Goal: Task Accomplishment & Management: Complete application form

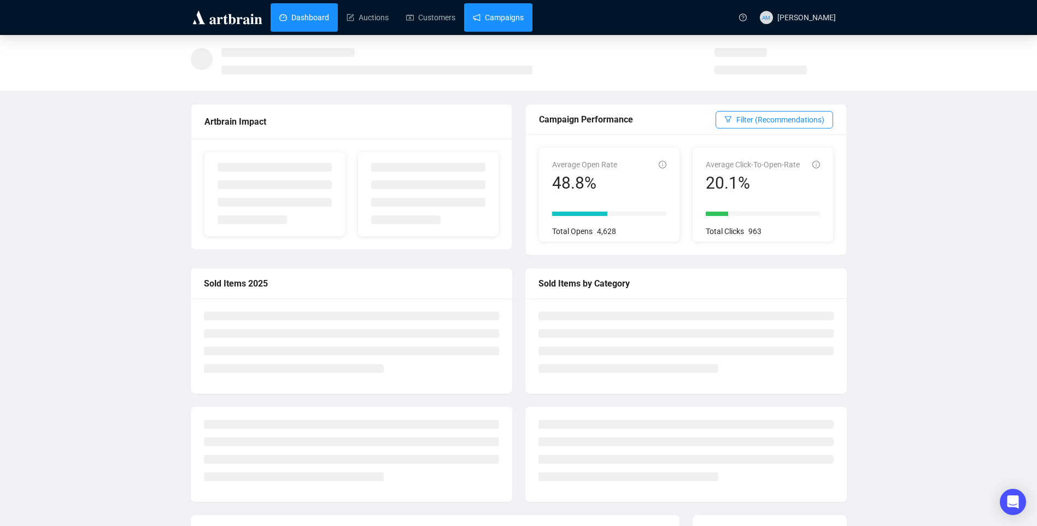
click at [473, 13] on link "Campaigns" at bounding box center [498, 17] width 51 height 28
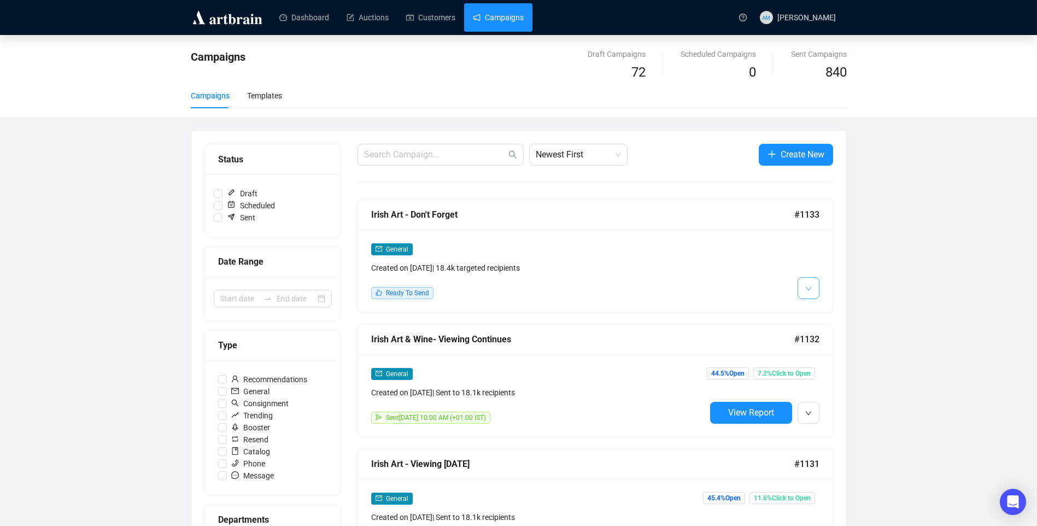
click at [814, 290] on button "button" at bounding box center [809, 288] width 22 height 22
click at [819, 292] on button "button" at bounding box center [809, 288] width 22 height 22
click at [821, 301] on div "General Created on [DATE] | 18.4k targeted recipients Ready To Send" at bounding box center [595, 271] width 475 height 83
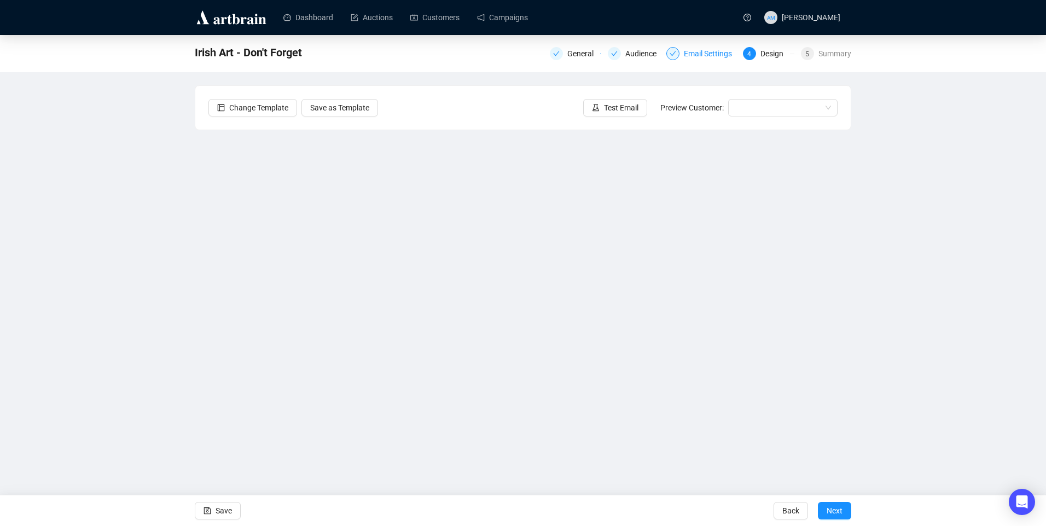
click at [682, 53] on div "Email Settings" at bounding box center [701, 53] width 70 height 13
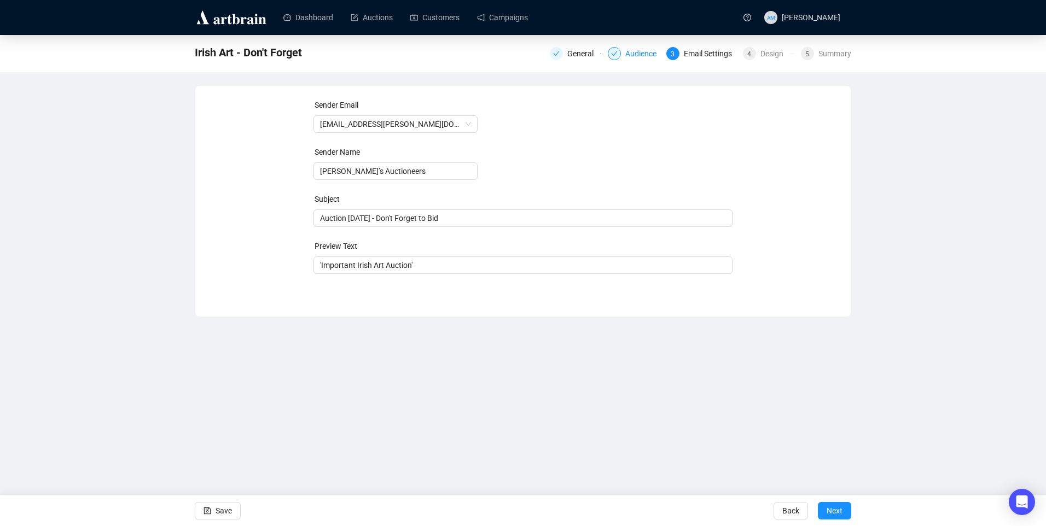
click at [643, 53] on div "Audience" at bounding box center [644, 53] width 38 height 13
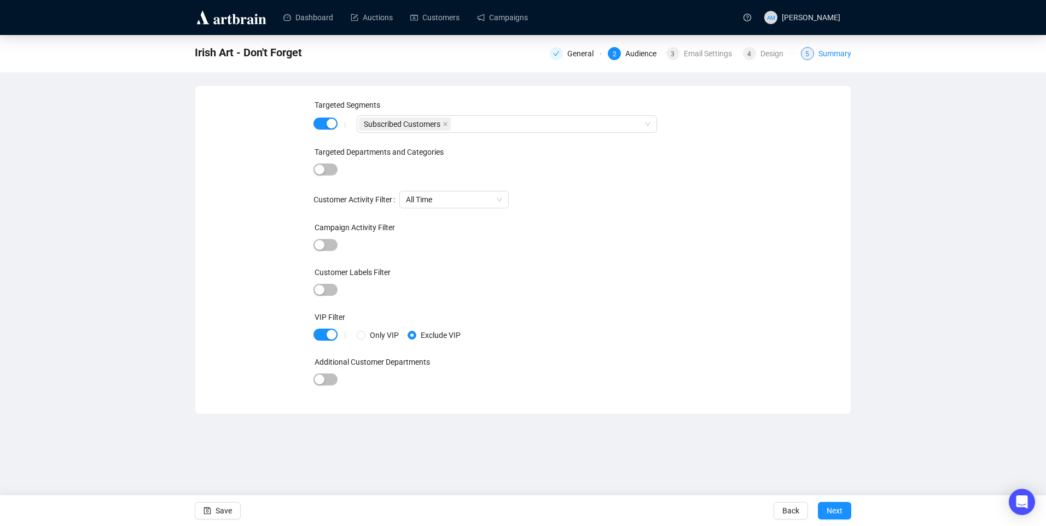
click at [831, 52] on div "Summary" at bounding box center [834, 53] width 33 height 13
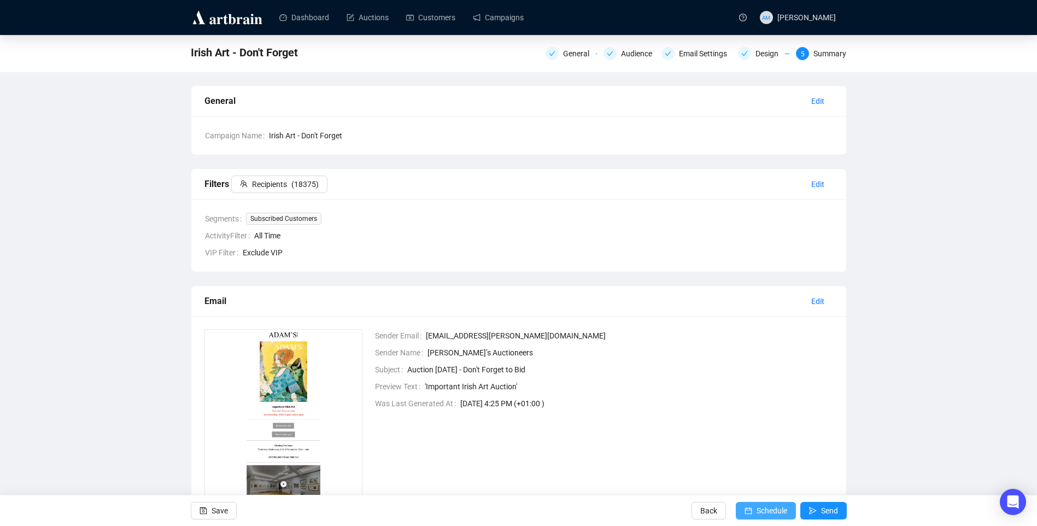
click at [766, 505] on span "Schedule" at bounding box center [772, 510] width 31 height 31
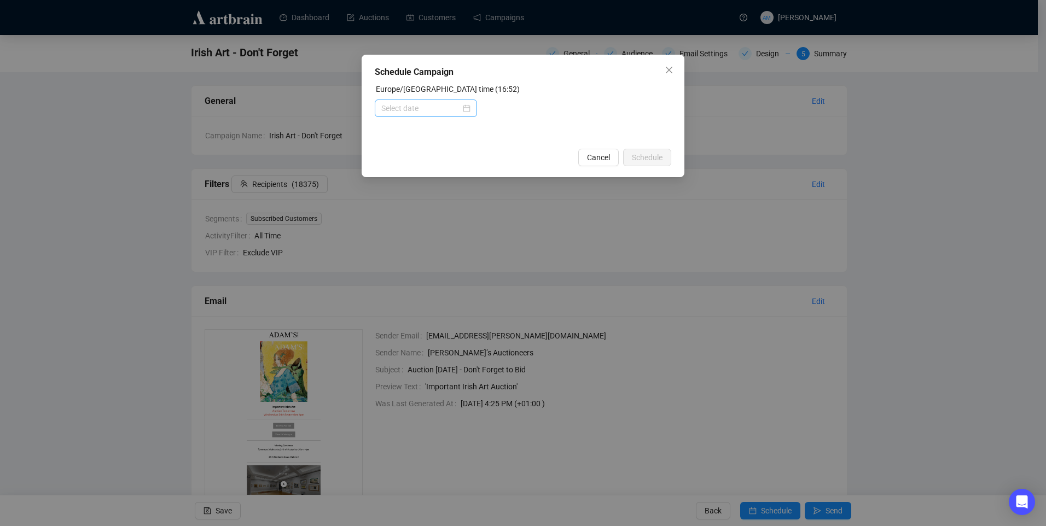
click at [473, 104] on div at bounding box center [426, 109] width 102 height 18
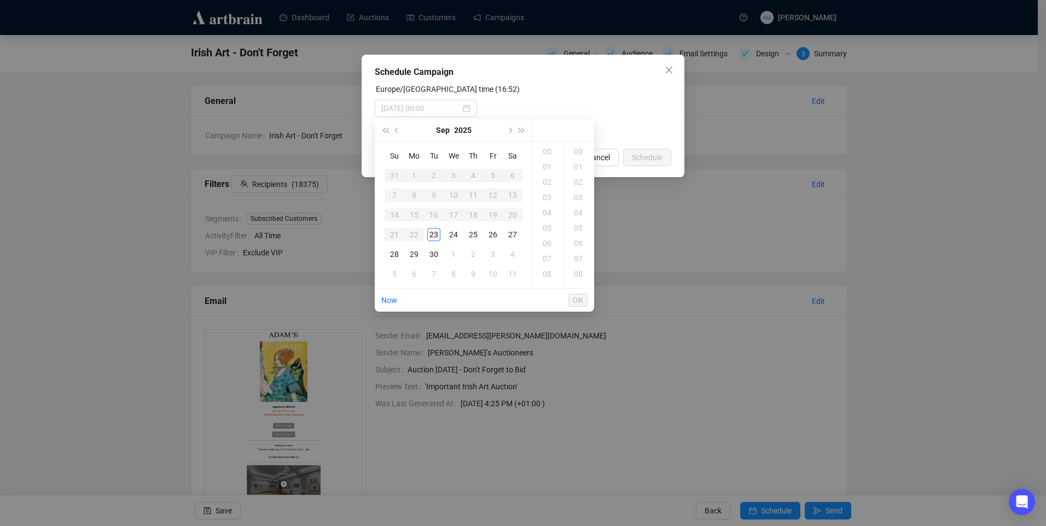
click at [430, 235] on div "23" at bounding box center [433, 234] width 13 height 13
click at [552, 165] on div "18" at bounding box center [548, 166] width 26 height 15
click at [581, 153] on div "00" at bounding box center [579, 151] width 26 height 15
type input "[DATE] 18:00"
click at [581, 300] on span "OK" at bounding box center [578, 300] width 10 height 21
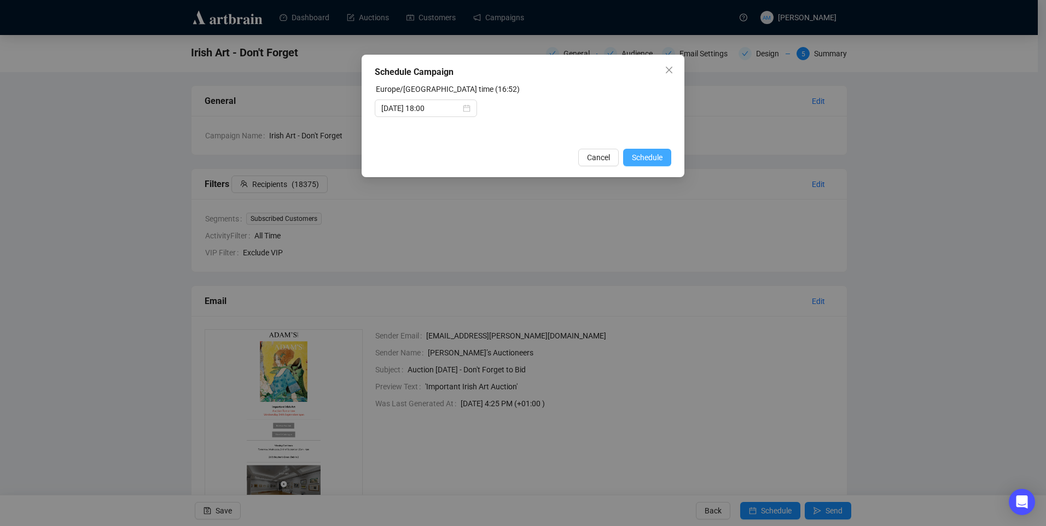
click at [653, 163] on span "Schedule" at bounding box center [647, 157] width 31 height 12
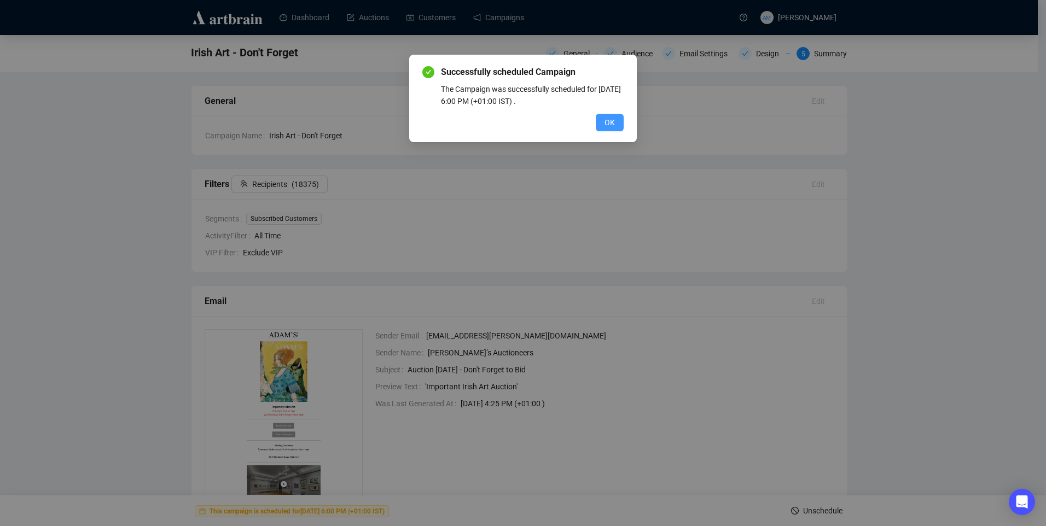
click at [613, 120] on span "OK" at bounding box center [609, 122] width 10 height 12
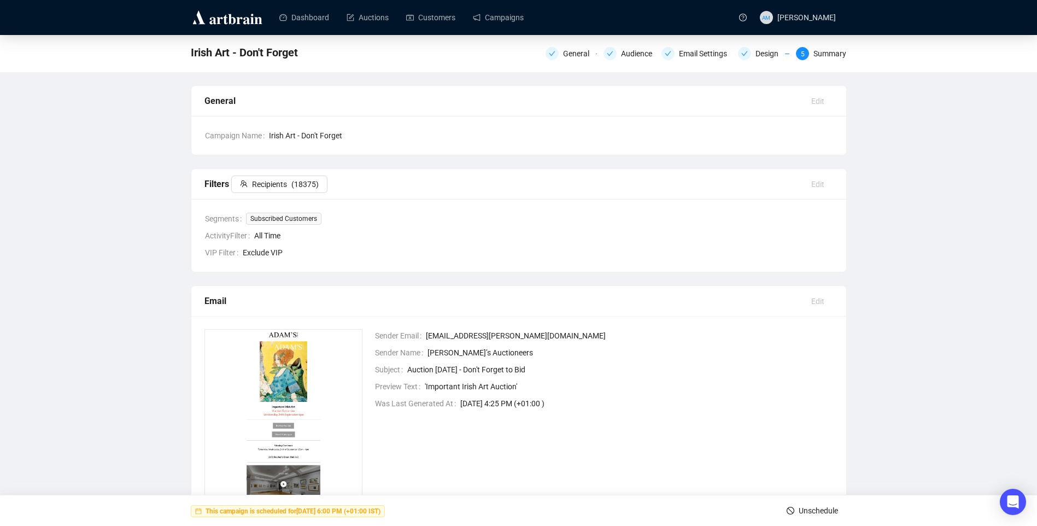
click at [201, 23] on img at bounding box center [227, 18] width 73 height 18
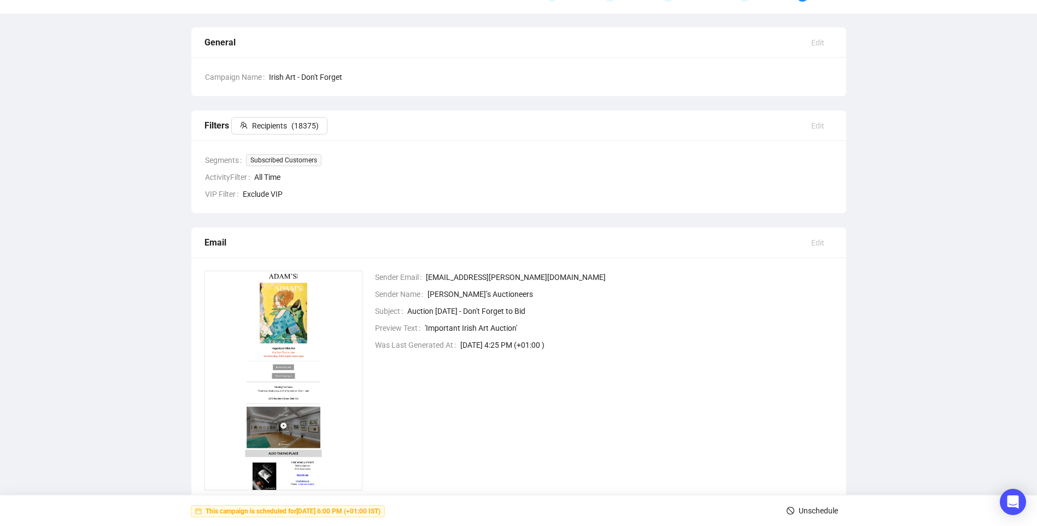
scroll to position [91, 0]
